Goal: Task Accomplishment & Management: Complete application form

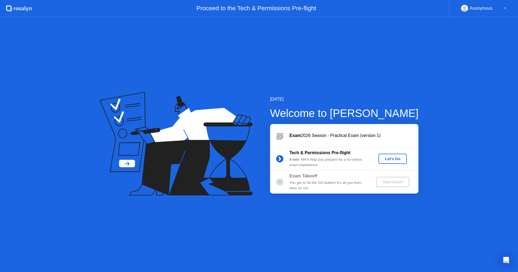
click at [390, 157] on div "Let's Go" at bounding box center [393, 159] width 24 height 4
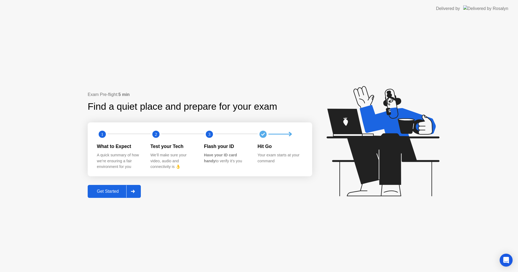
click at [103, 190] on div "Get Started" at bounding box center [107, 191] width 37 height 5
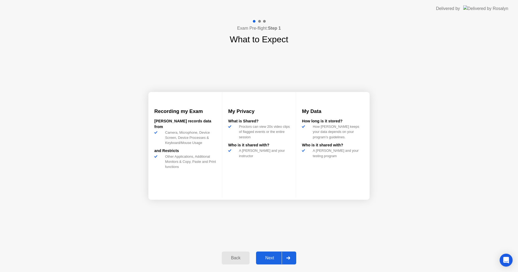
click at [272, 260] on div "Next" at bounding box center [270, 258] width 24 height 5
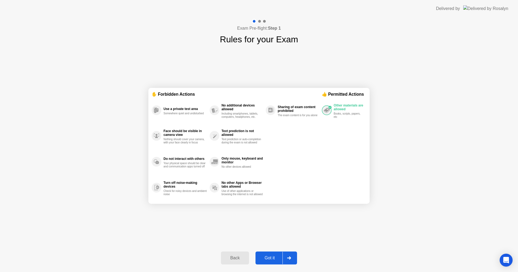
click at [270, 257] on div "Got it" at bounding box center [269, 258] width 25 height 5
select select "**********"
select select "*******"
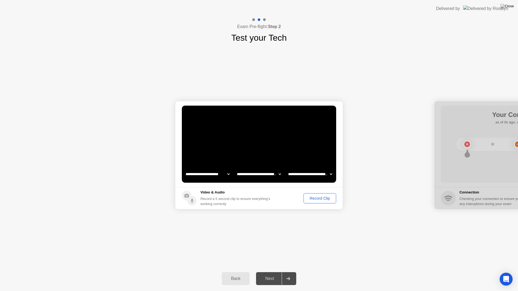
click at [317, 196] on div "Record Clip" at bounding box center [319, 198] width 29 height 4
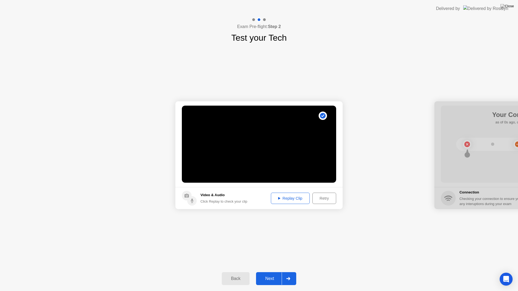
click at [325, 197] on div "Retry" at bounding box center [324, 198] width 20 height 4
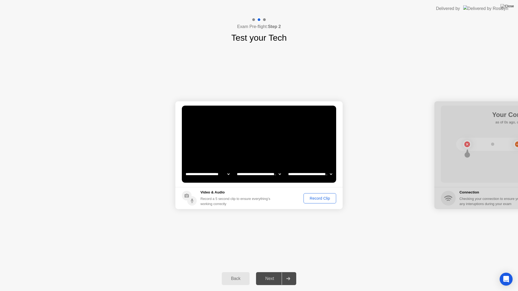
click at [301, 202] on div "Record Clip" at bounding box center [318, 198] width 35 height 10
click at [323, 197] on div "Record Clip" at bounding box center [319, 198] width 29 height 4
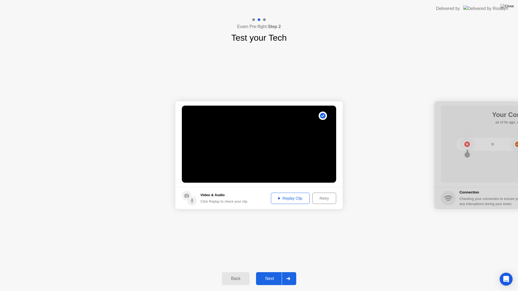
click at [282, 198] on div "Replay Clip" at bounding box center [290, 198] width 35 height 4
click at [327, 196] on div "Retry" at bounding box center [324, 198] width 20 height 4
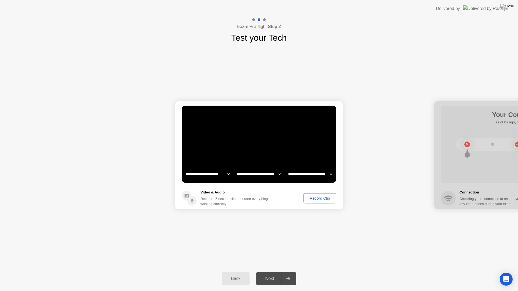
click at [265, 272] on div "Next" at bounding box center [270, 278] width 24 height 5
click at [270, 272] on div "Next" at bounding box center [270, 278] width 24 height 5
click at [312, 196] on div "Record Clip" at bounding box center [319, 198] width 29 height 4
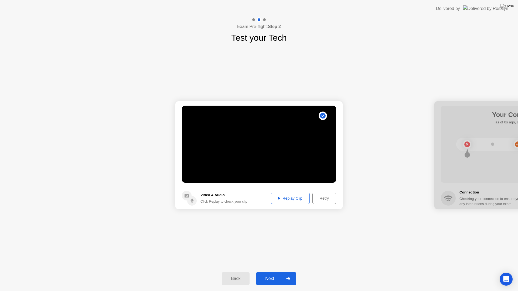
click at [320, 197] on div "Retry" at bounding box center [324, 198] width 20 height 4
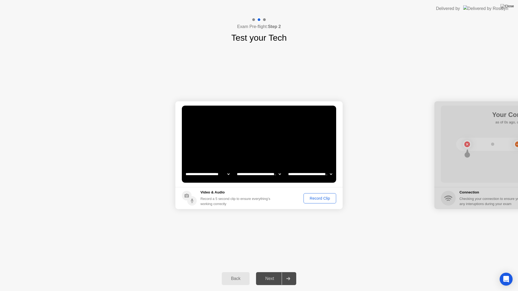
click at [320, 197] on div "Record Clip" at bounding box center [319, 198] width 29 height 4
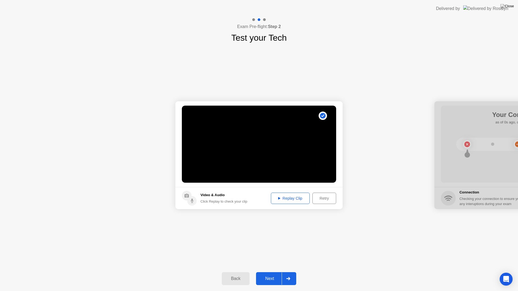
click at [269, 272] on button "Next" at bounding box center [276, 278] width 40 height 13
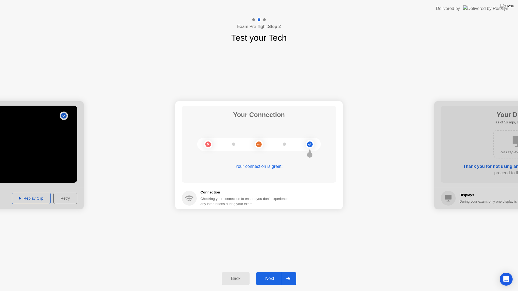
click at [271, 272] on div "Next" at bounding box center [270, 278] width 24 height 5
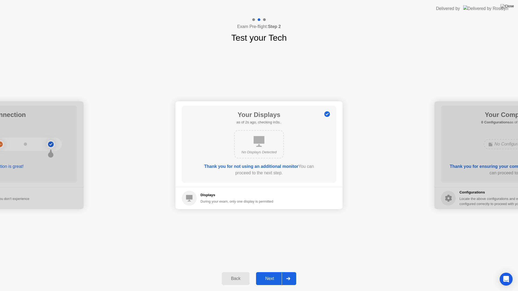
click at [273, 272] on div "Next" at bounding box center [270, 278] width 24 height 5
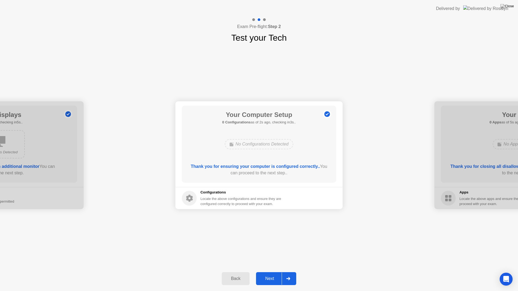
click at [273, 272] on div "Next" at bounding box center [270, 278] width 24 height 5
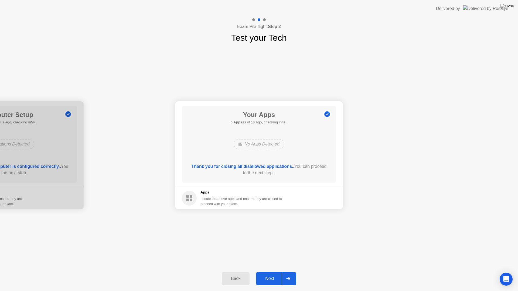
click at [273, 272] on button "Next" at bounding box center [276, 278] width 40 height 13
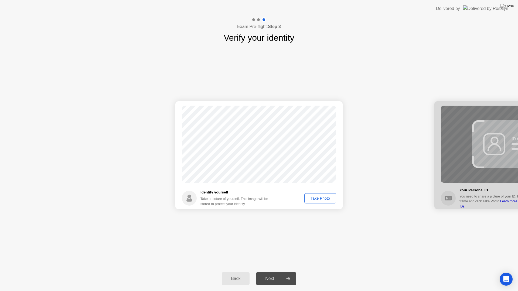
click at [304, 192] on footer "Identify yourself Take a picture of yourself. This image will be stored to prot…" at bounding box center [258, 198] width 167 height 22
click at [320, 197] on div "Take Photo" at bounding box center [320, 198] width 28 height 4
click at [265, 272] on div "Next" at bounding box center [270, 278] width 24 height 5
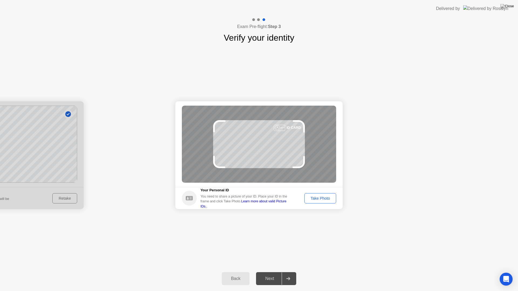
click at [256, 267] on div "Back Next" at bounding box center [259, 278] width 518 height 25
drag, startPoint x: 256, startPoint y: 266, endPoint x: 256, endPoint y: 251, distance: 15.4
click at [256, 251] on div "Success Photo is correctly taken Identify yourself Take a picture of yourself. …" at bounding box center [259, 155] width 518 height 222
click at [318, 194] on button "Take Photo" at bounding box center [320, 198] width 32 height 10
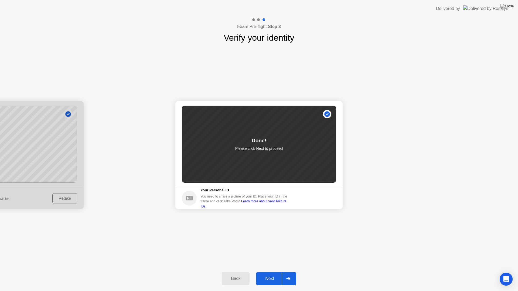
click at [270, 272] on div "Next" at bounding box center [270, 278] width 24 height 5
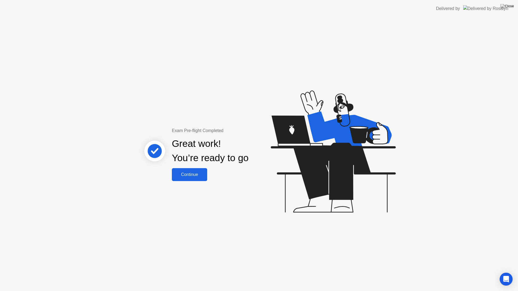
click at [188, 173] on div "Continue" at bounding box center [189, 174] width 32 height 5
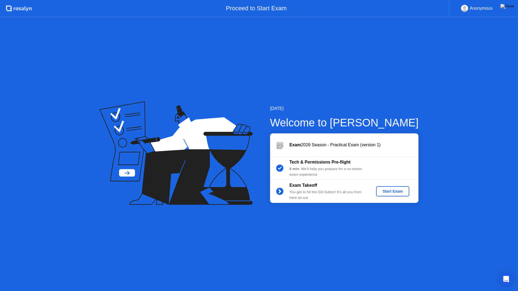
click at [390, 189] on div "Start Exam" at bounding box center [392, 191] width 29 height 4
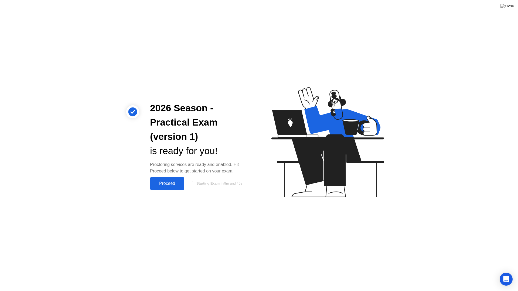
click at [164, 182] on div "Proceed" at bounding box center [167, 183] width 31 height 5
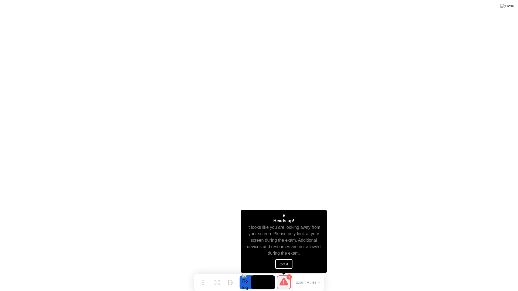
click at [283, 264] on button "Got it" at bounding box center [283, 264] width 17 height 10
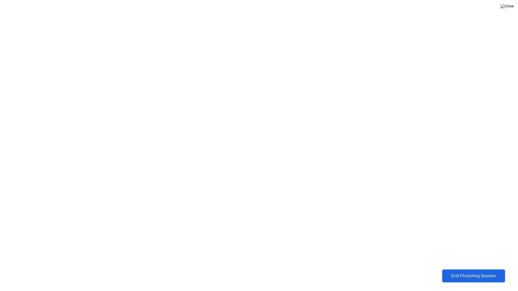
click at [510, 7] on img at bounding box center [506, 6] width 13 height 4
click at [511, 8] on img at bounding box center [506, 6] width 13 height 4
